Goal: Transaction & Acquisition: Obtain resource

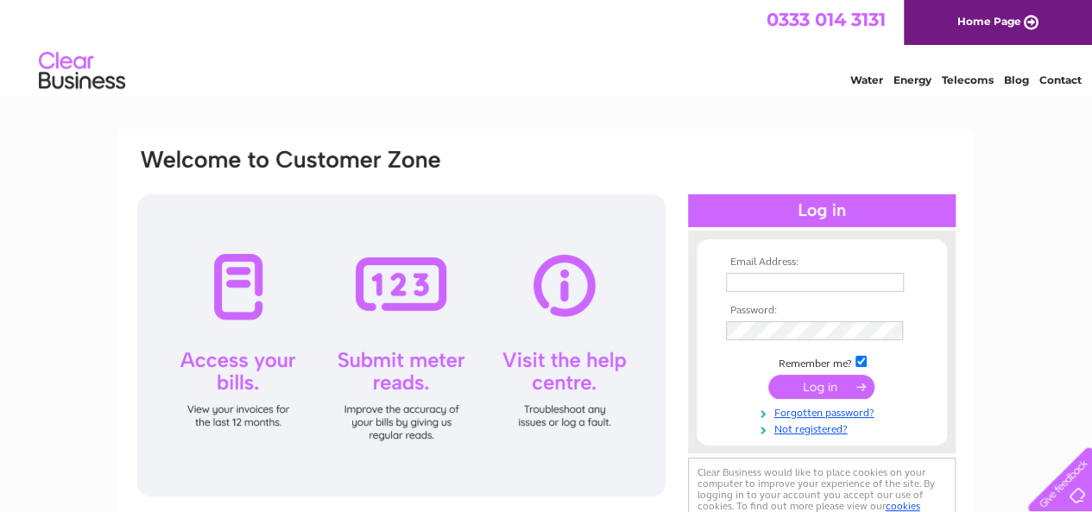
click at [834, 288] on input "text" at bounding box center [815, 282] width 178 height 19
type input "[EMAIL_ADDRESS][DOMAIN_NAME]"
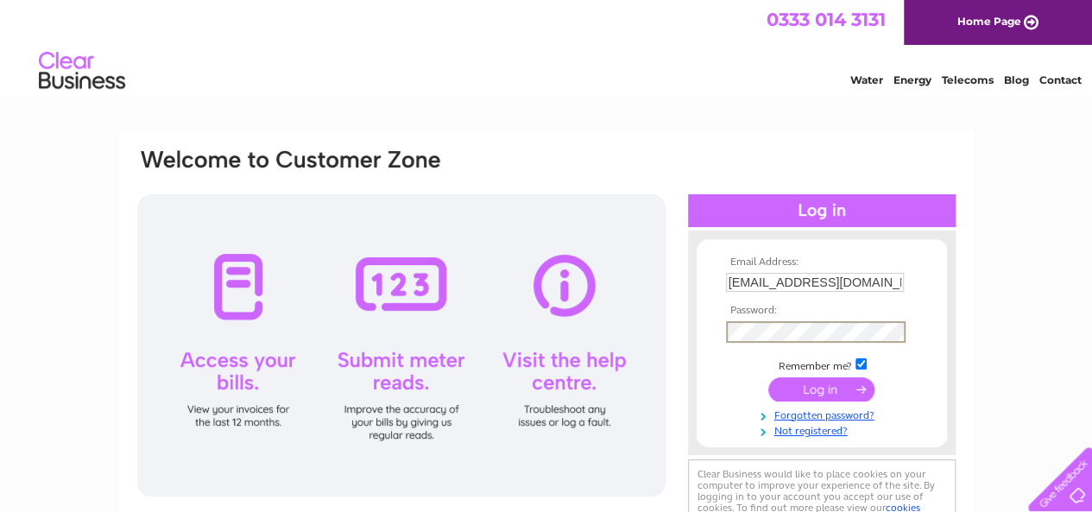
click at [769, 377] on input "submit" at bounding box center [822, 389] width 106 height 24
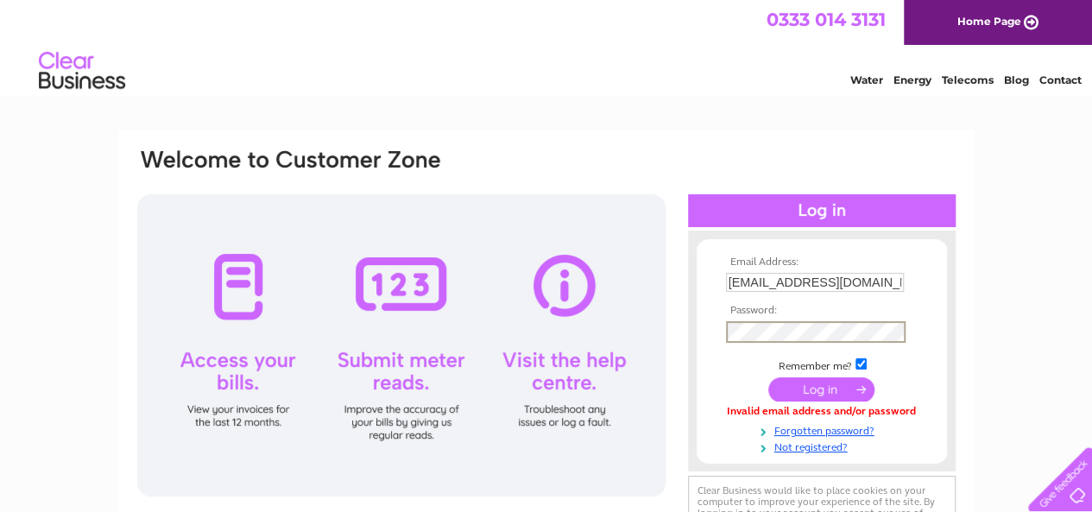
click at [769, 377] on input "submit" at bounding box center [822, 389] width 106 height 24
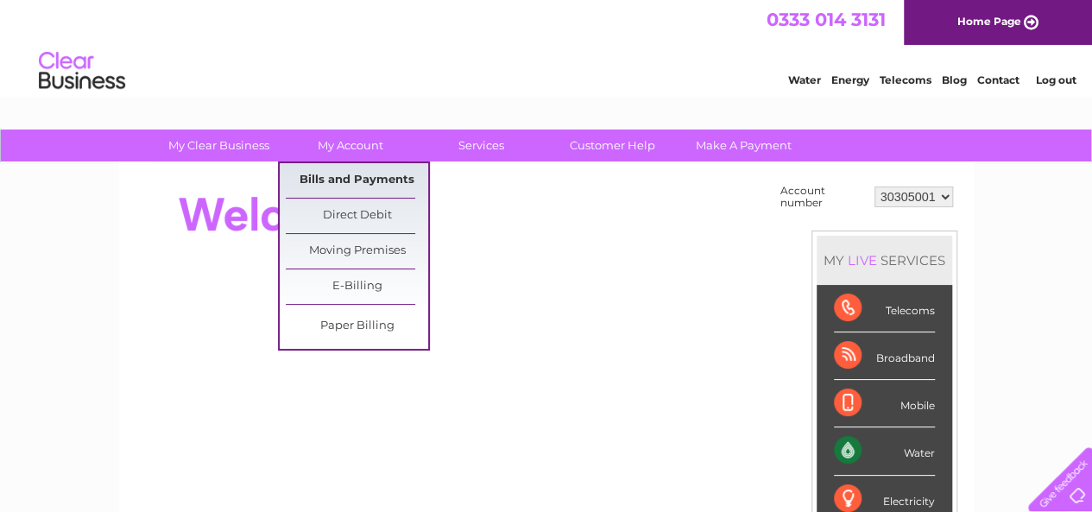
click at [367, 177] on link "Bills and Payments" at bounding box center [357, 180] width 142 height 35
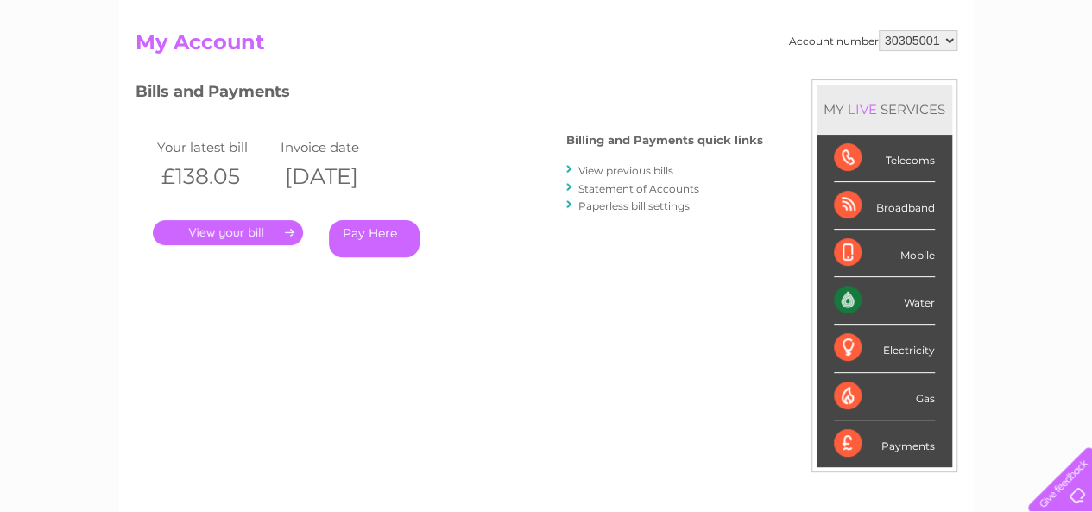
scroll to position [207, 0]
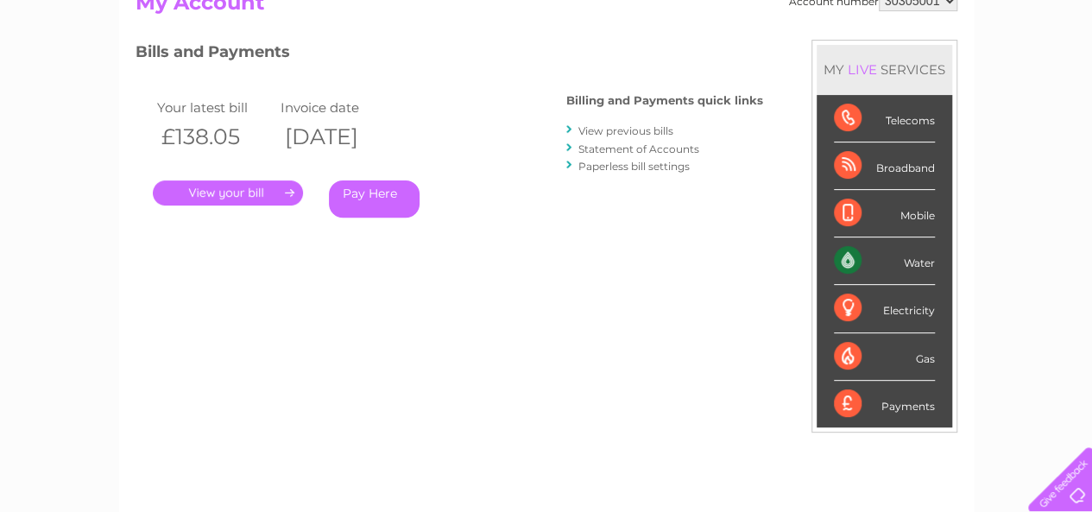
click at [257, 191] on link "." at bounding box center [228, 192] width 150 height 25
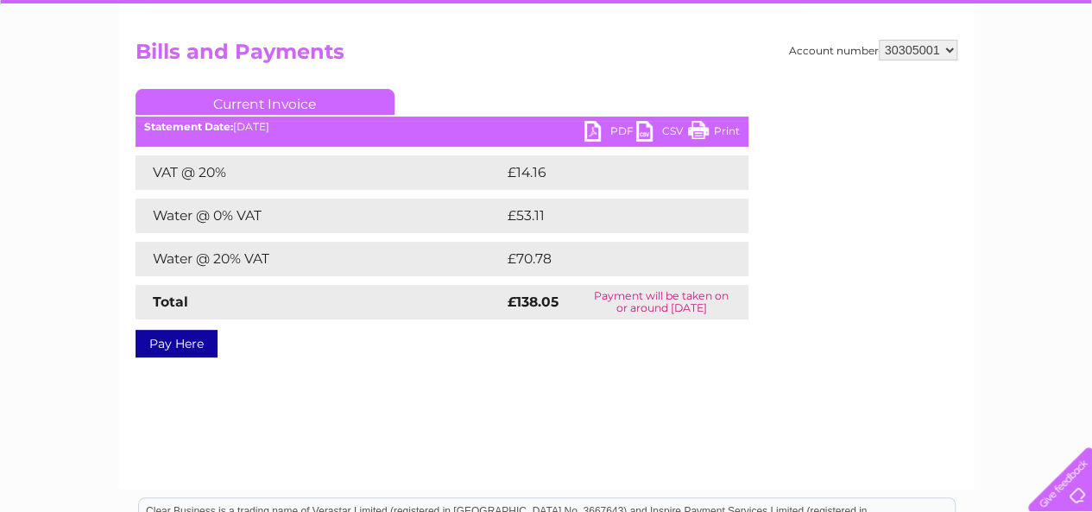
scroll to position [173, 0]
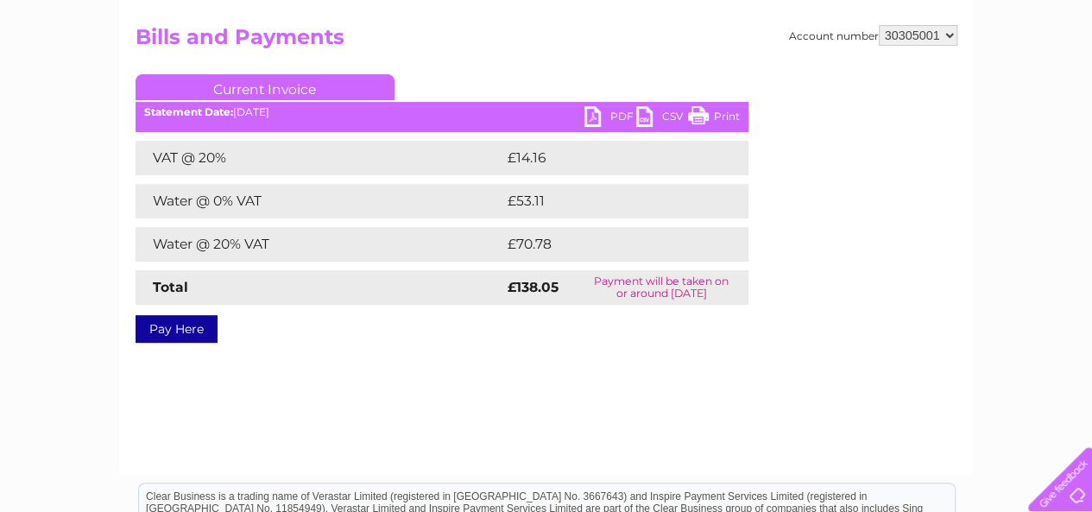
click at [601, 114] on link "PDF" at bounding box center [611, 118] width 52 height 25
click at [308, 83] on link "Current Invoice" at bounding box center [265, 87] width 259 height 26
click at [254, 85] on link "Current Invoice" at bounding box center [265, 87] width 259 height 26
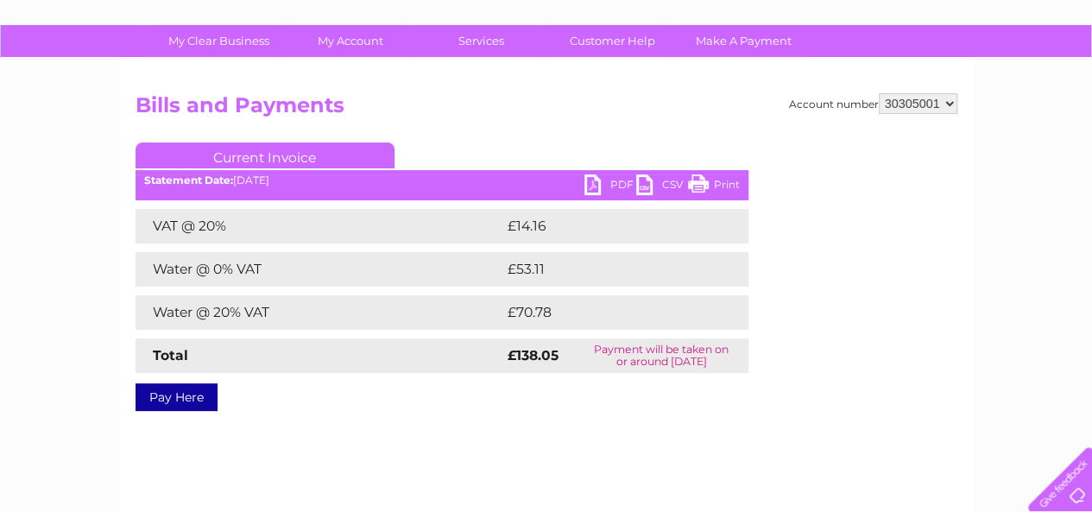
scroll to position [104, 0]
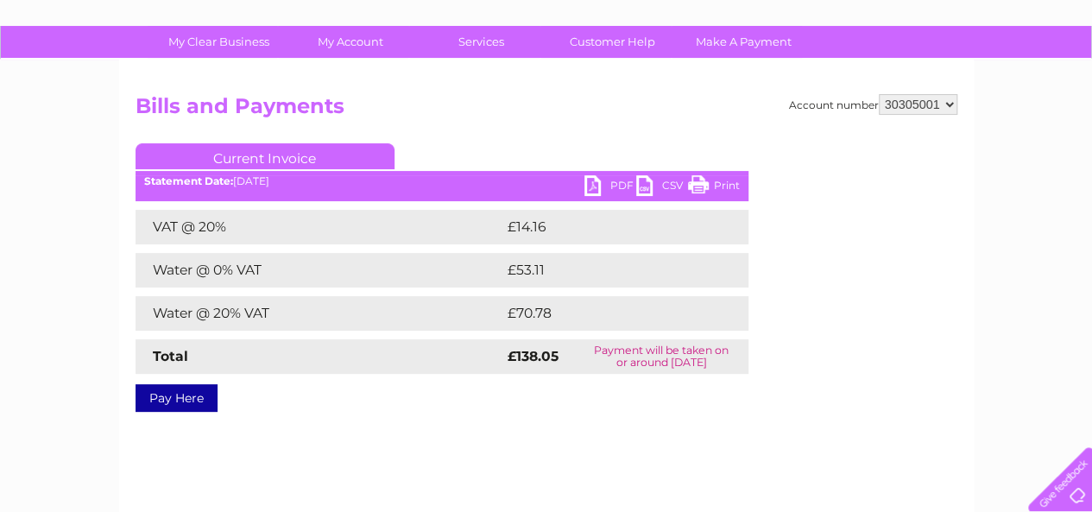
click at [257, 156] on link "Current Invoice" at bounding box center [265, 156] width 259 height 26
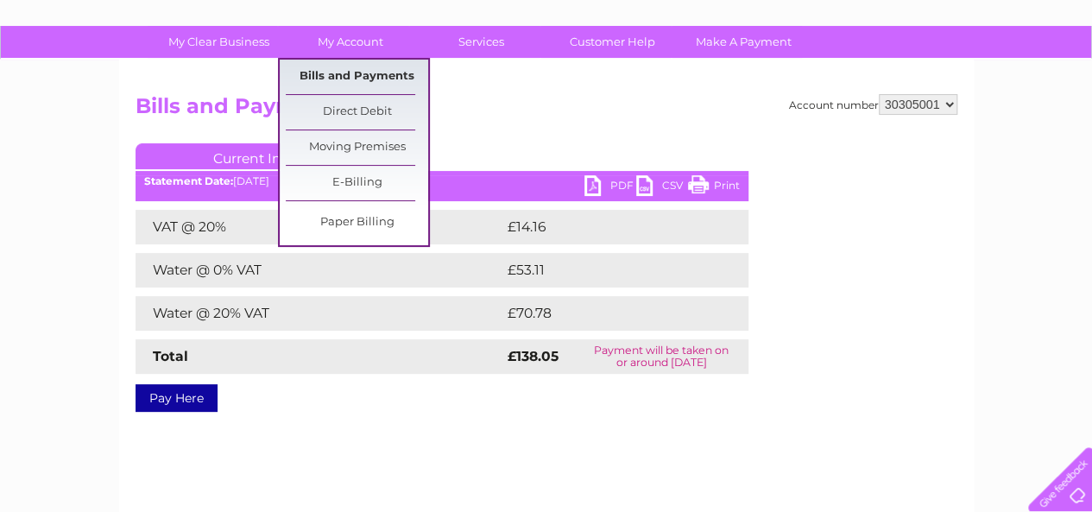
click at [349, 77] on link "Bills and Payments" at bounding box center [357, 77] width 142 height 35
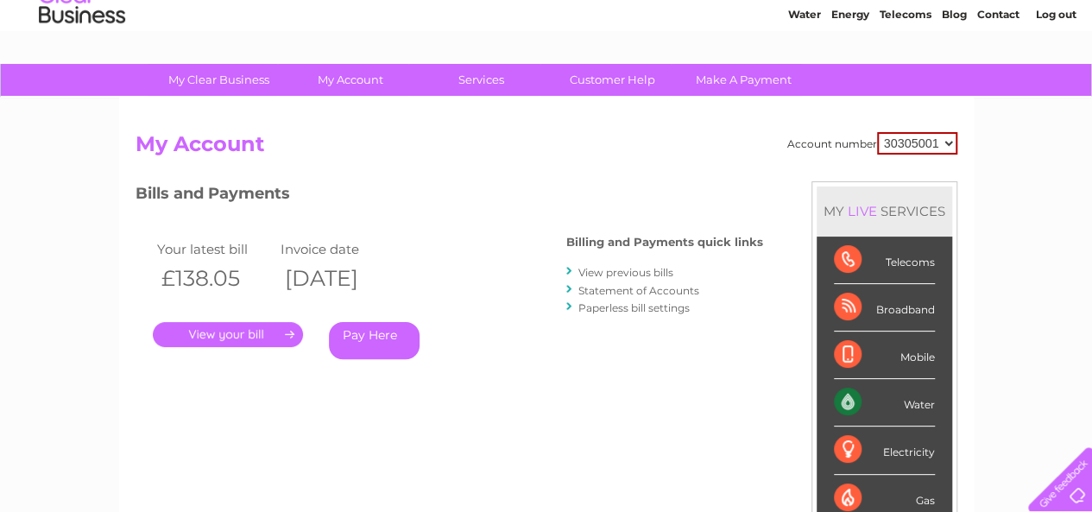
scroll to position [69, 0]
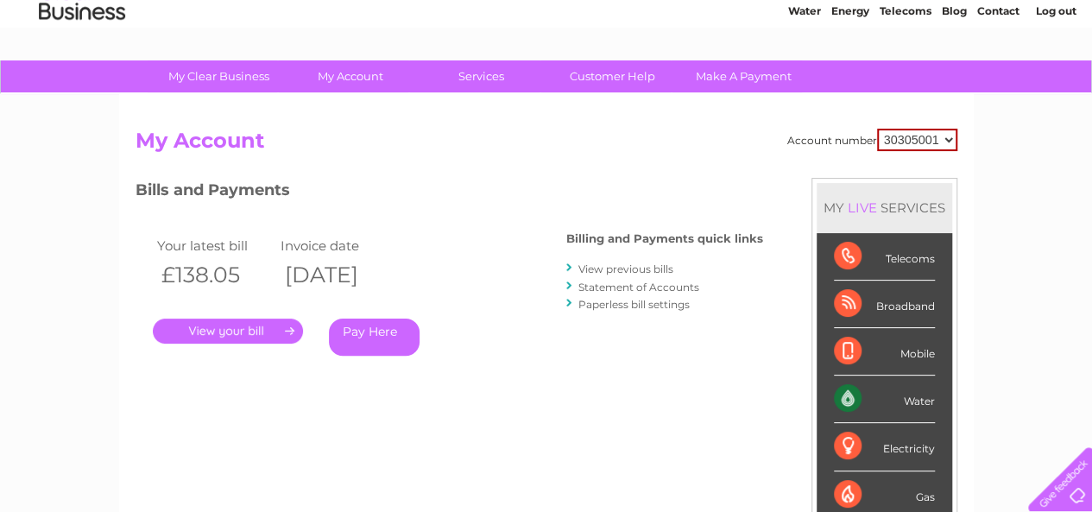
click at [628, 264] on link "View previous bills" at bounding box center [626, 269] width 95 height 13
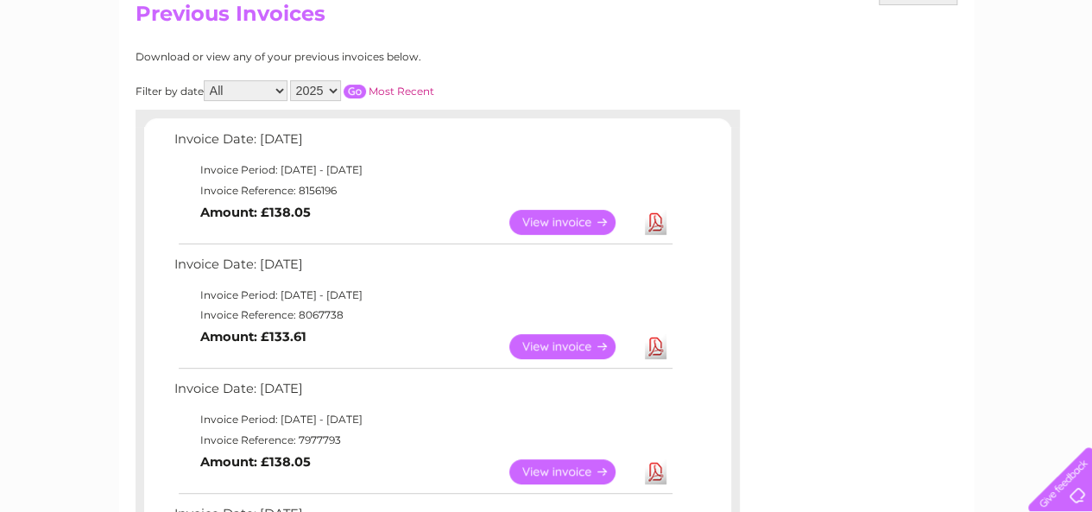
scroll to position [276, 0]
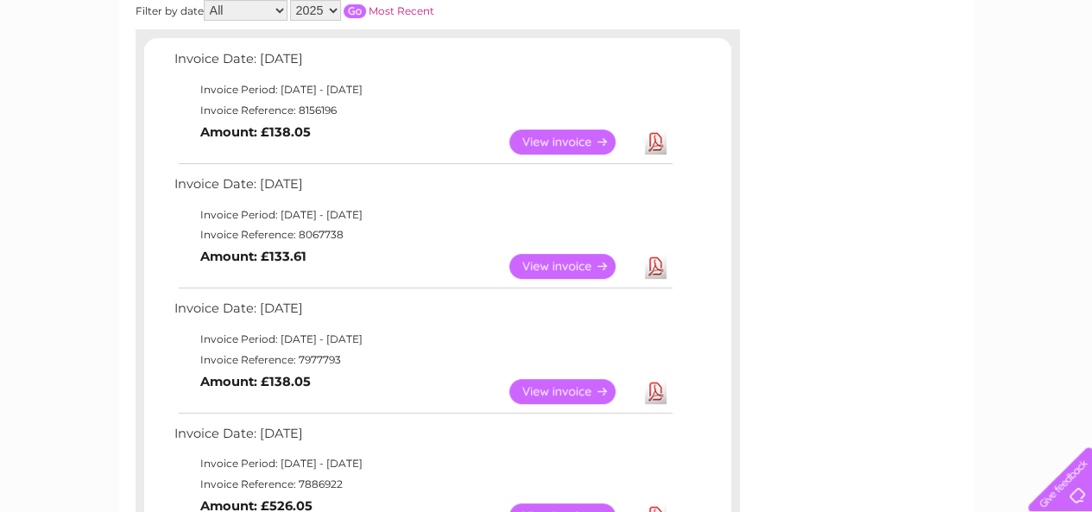
click at [656, 263] on link "Download" at bounding box center [656, 266] width 22 height 25
